Goal: Use online tool/utility: Utilize a website feature to perform a specific function

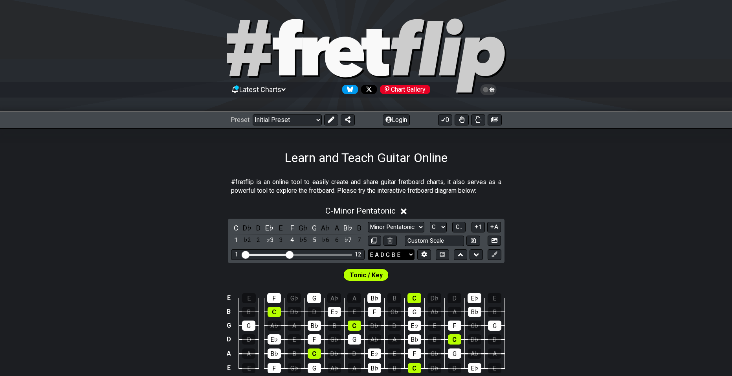
click at [404, 256] on select "E A D G B E E A D G B E E A D G B E B E A D F♯ B A D G C E A D A D G B E E♭ A♭ …" at bounding box center [391, 254] width 47 height 11
select select "E A D G"
click at [368, 249] on select "E A D G B E E A D G B E E A D G B E B E A D F♯ B A D G C E A D A D G B E E♭ A♭ …" at bounding box center [391, 254] width 47 height 11
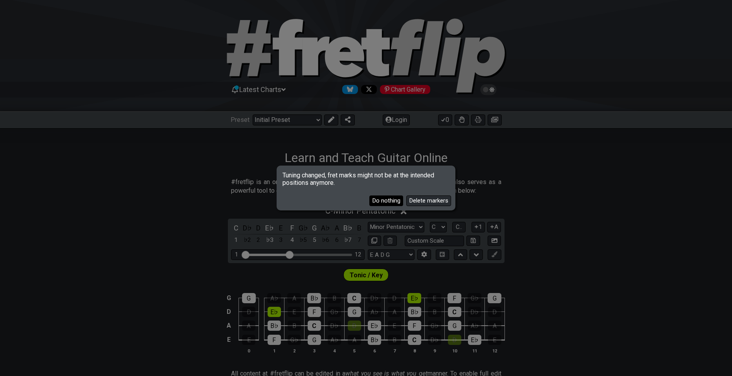
click at [391, 200] on button "Do nothing" at bounding box center [386, 200] width 34 height 11
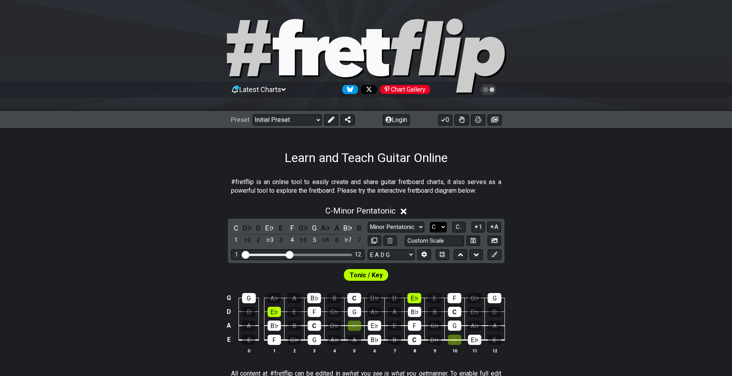
click at [442, 224] on select "A♭ A A♯ B♭ B C C♯ D♭ D D♯ E♭ E F F♯ G♭ G G♯" at bounding box center [438, 227] width 17 height 11
click at [430, 222] on select "A♭ A A♯ B♭ B C C♯ D♭ D D♯ E♭ E F F♯ G♭ G G♯" at bounding box center [438, 227] width 17 height 11
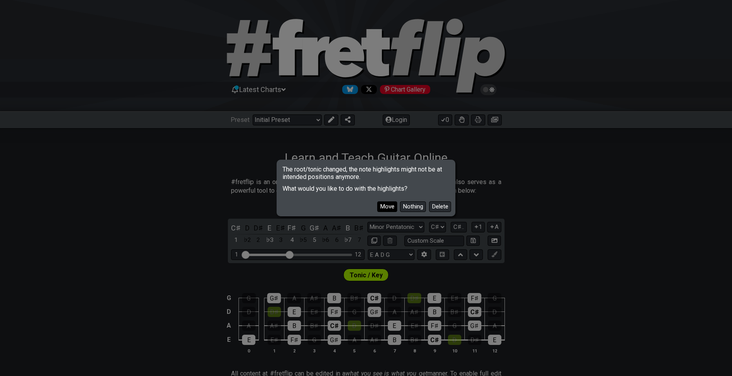
click at [390, 208] on button "Move" at bounding box center [387, 206] width 20 height 11
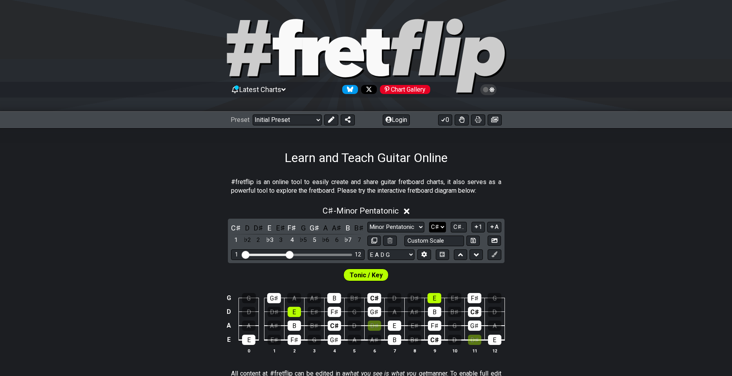
click at [435, 226] on select "A♭ A A♯ B♭ B C C♯ D♭ D D♯ E♭ E F F♯ G♭ G G♯" at bounding box center [437, 227] width 17 height 11
click at [430, 222] on select "A♭ A A♯ B♭ B C C♯ D♭ D D♯ E♭ E F F♯ G♭ G G♯" at bounding box center [437, 227] width 17 height 11
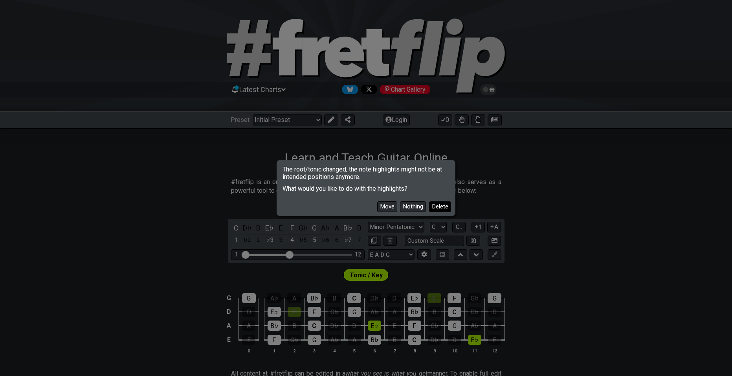
drag, startPoint x: 432, startPoint y: 197, endPoint x: 431, endPoint y: 201, distance: 3.9
click at [431, 201] on div "Move Nothing Delete" at bounding box center [366, 203] width 176 height 23
drag, startPoint x: 434, startPoint y: 207, endPoint x: 416, endPoint y: 208, distance: 18.1
click at [416, 208] on div "Move Nothing Delete" at bounding box center [366, 203] width 176 height 23
click at [434, 208] on button "Delete" at bounding box center [440, 206] width 22 height 11
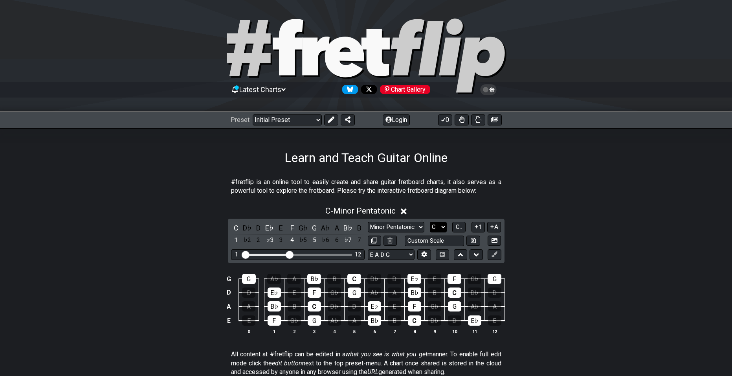
click at [438, 222] on select "A♭ A A♯ B♭ B C C♯ D♭ D D♯ E♭ E F F♯ G♭ G G♯" at bounding box center [438, 227] width 17 height 11
click at [430, 222] on select "A♭ A A♯ B♭ B C C♯ D♭ D D♯ E♭ E F F♯ G♭ G G♯" at bounding box center [438, 227] width 17 height 11
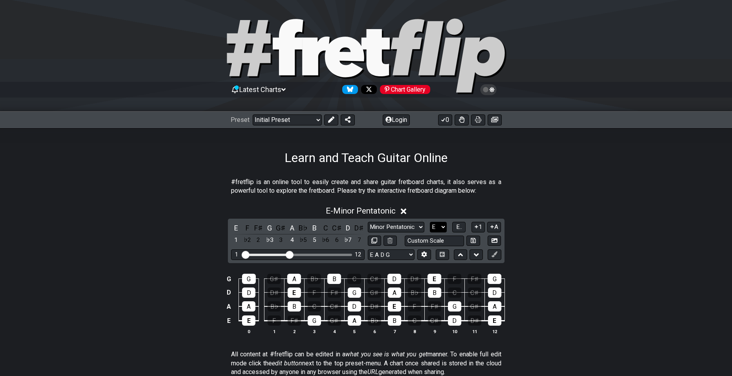
click at [440, 226] on select "A♭ A A♯ B♭ B C C♯ D♭ D D♯ E♭ E F F♯ G♭ G G♯" at bounding box center [438, 227] width 17 height 11
click at [430, 222] on select "A♭ A A♯ B♭ B C C♯ D♭ D D♯ E♭ E F F♯ G♭ G G♯" at bounding box center [438, 227] width 17 height 11
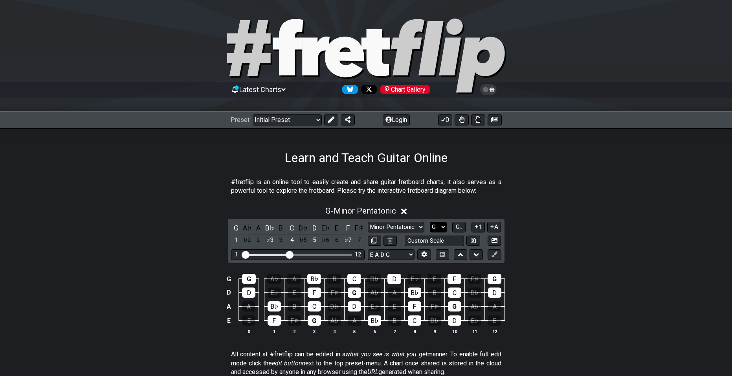
click at [442, 227] on select "A♭ A A♯ B♭ B C C♯ D♭ D D♯ E♭ E F F♯ G♭ G G♯" at bounding box center [438, 227] width 17 height 11
click at [430, 222] on select "A♭ A A♯ B♭ B C C♯ D♭ D D♯ E♭ E F F♯ G♭ G G♯" at bounding box center [438, 227] width 17 height 11
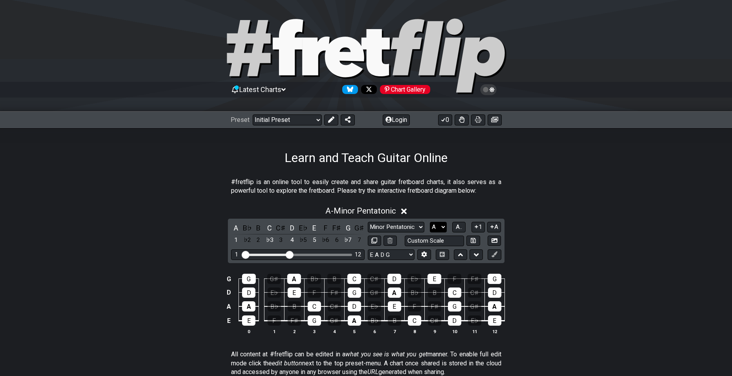
click at [439, 229] on select "A♭ A A♯ B♭ B C C♯ D♭ D D♯ E♭ E F F♯ G♭ G G♯" at bounding box center [438, 227] width 17 height 11
click at [430, 222] on select "A♭ A A♯ B♭ B C C♯ D♭ D D♯ E♭ E F F♯ G♭ G G♯" at bounding box center [438, 227] width 17 height 11
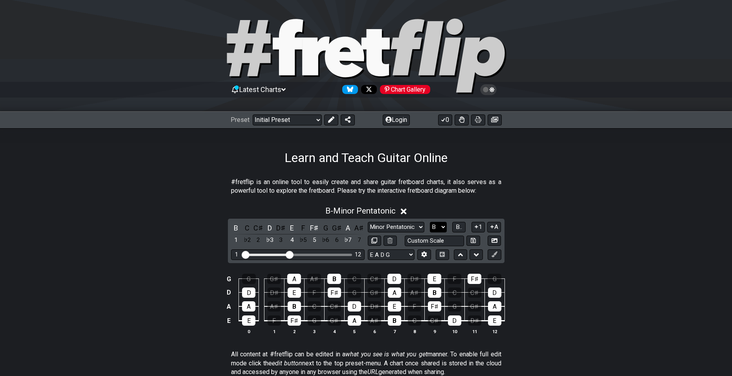
click at [441, 225] on select "A♭ A A♯ B♭ B C C♯ D♭ D D♯ E♭ E F F♯ G♭ G G♯" at bounding box center [438, 227] width 17 height 11
select select "D"
click at [430, 222] on select "A♭ A A♯ B♭ B C C♯ D♭ D D♯ E♭ E F F♯ G♭ G G♯" at bounding box center [438, 227] width 17 height 11
